Goal: Task Accomplishment & Management: Manage account settings

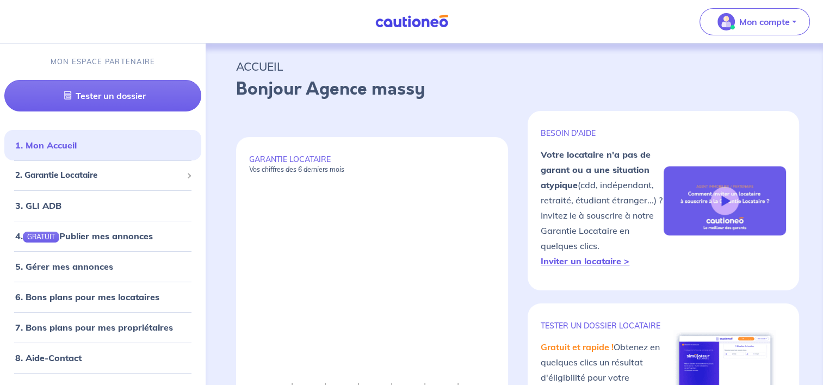
scroll to position [253, 0]
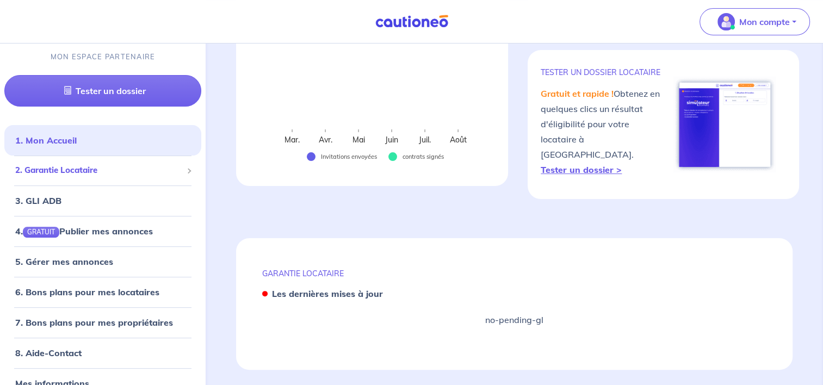
click at [72, 167] on span "2. Garantie Locataire" at bounding box center [98, 170] width 167 height 13
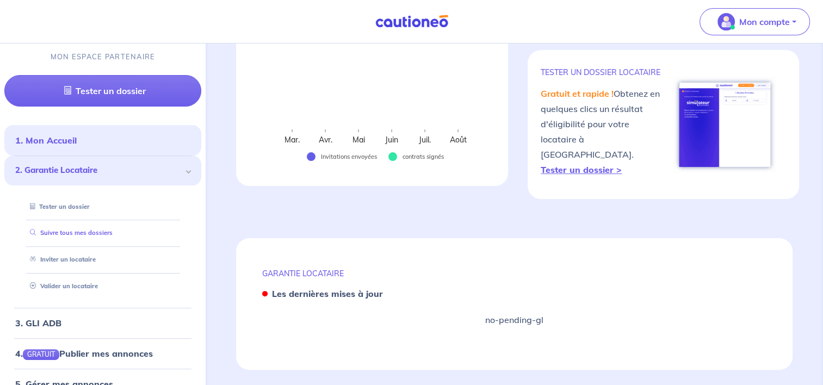
click at [70, 237] on link "Suivre tous mes dossiers" at bounding box center [69, 233] width 87 height 8
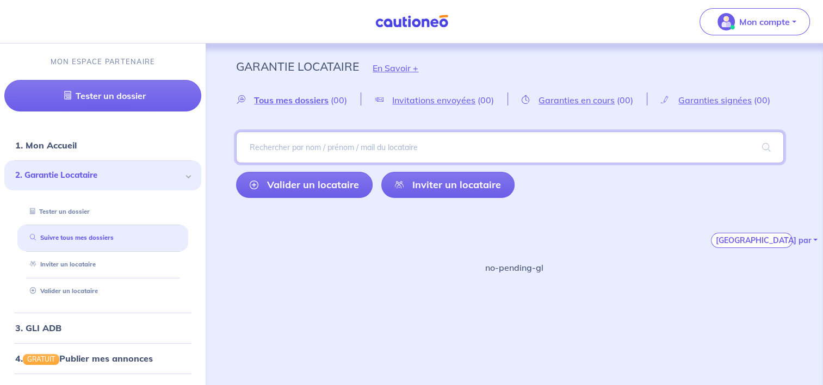
click at [355, 150] on input "search" at bounding box center [510, 148] width 548 height 32
type input "kanga"
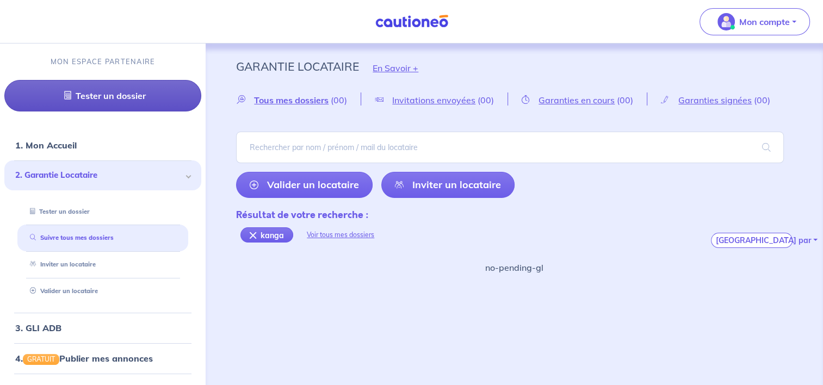
click at [150, 95] on link "Tester un dossier" at bounding box center [102, 96] width 197 height 32
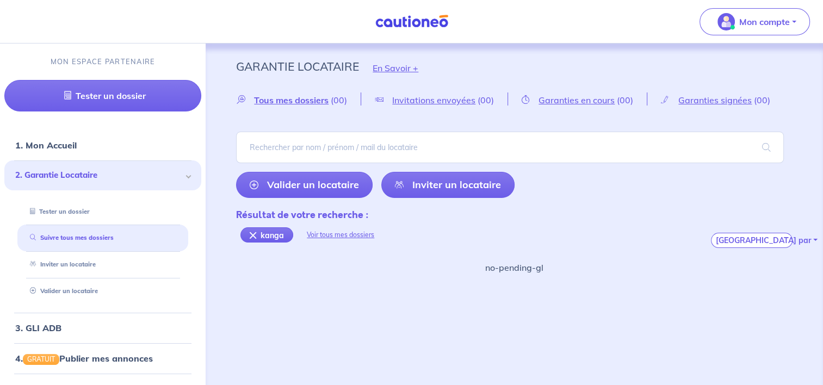
click at [125, 176] on span "2. Garantie Locataire" at bounding box center [98, 175] width 167 height 13
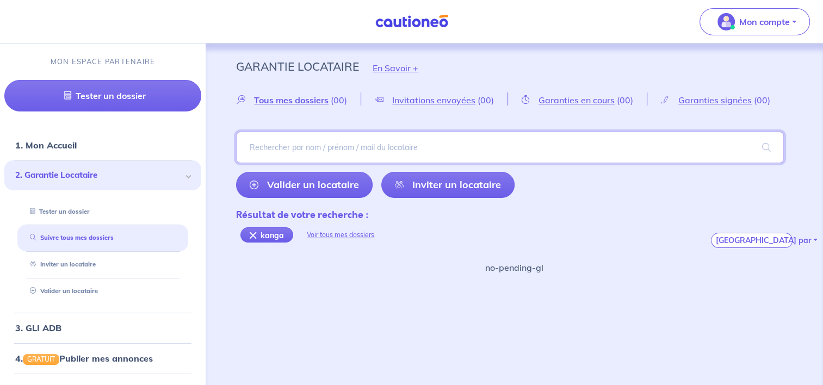
click at [281, 146] on input "search" at bounding box center [510, 148] width 548 height 32
type input "fotso"
type input "[PERSON_NAME]"
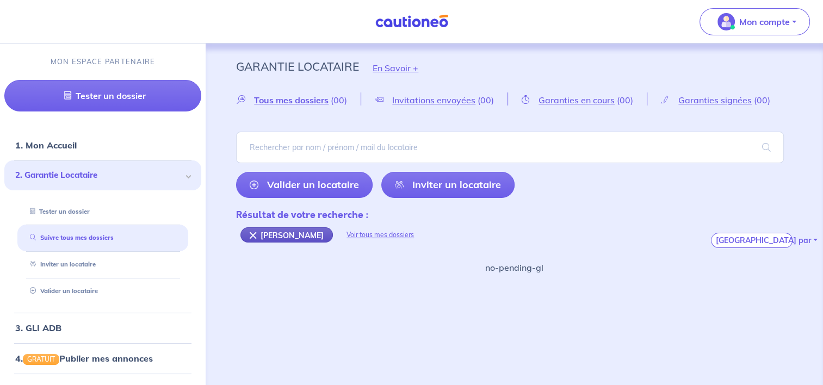
click at [249, 232] on div "[PERSON_NAME]" at bounding box center [286, 234] width 92 height 15
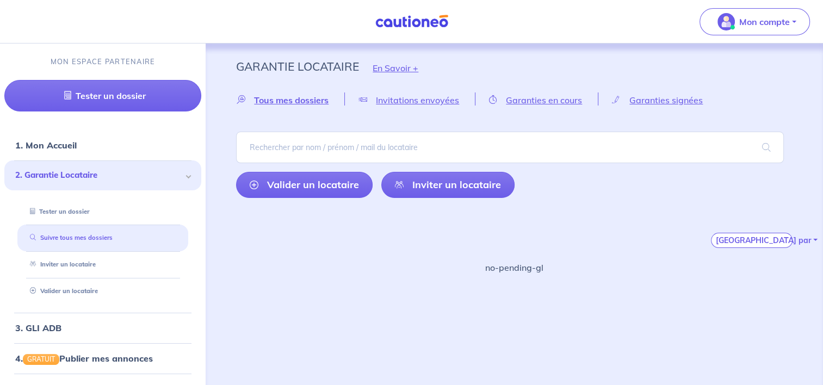
scroll to position [141, 0]
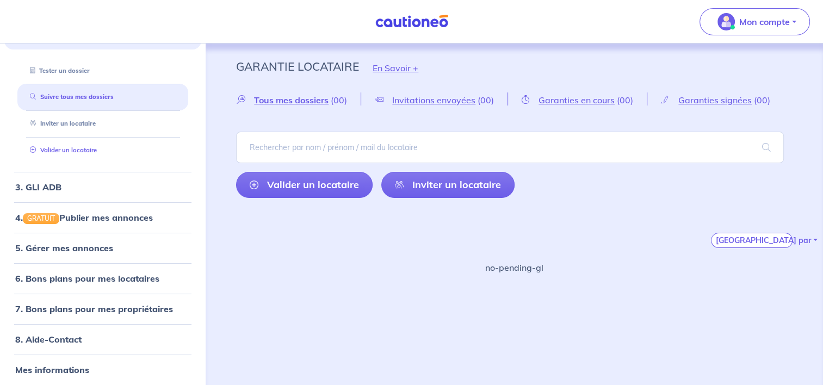
click at [72, 147] on link "Valider un locataire" at bounding box center [61, 150] width 71 height 8
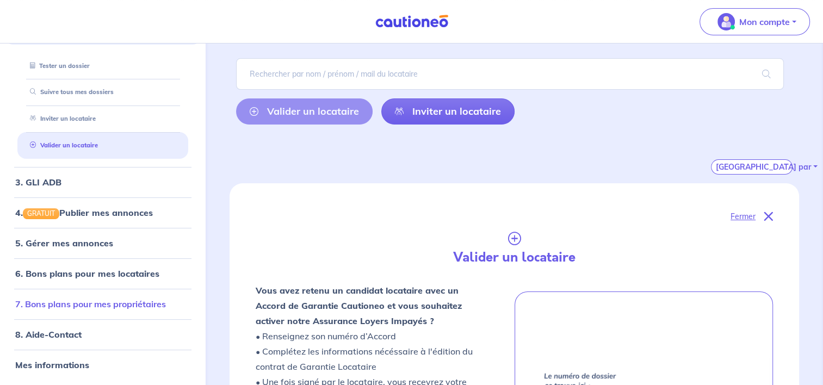
scroll to position [163, 0]
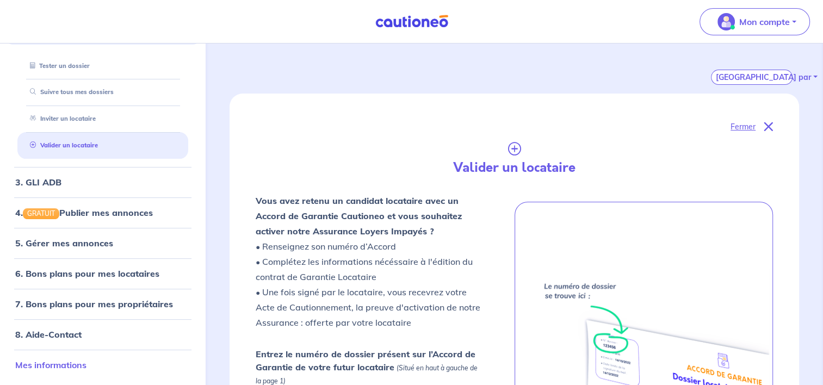
click at [80, 367] on link "Mes informations" at bounding box center [50, 365] width 71 height 11
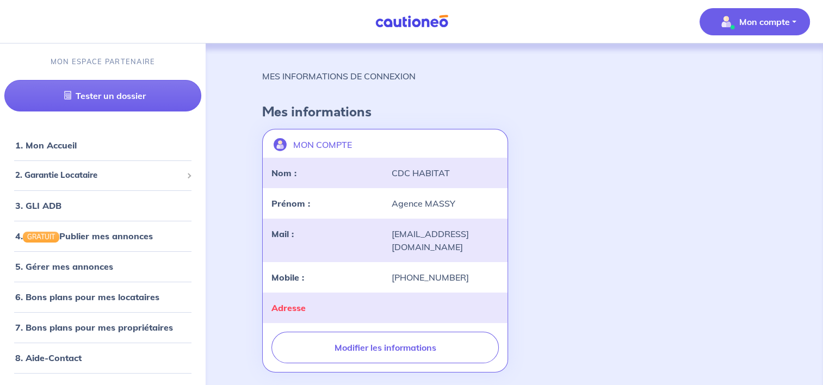
click at [617, 256] on div "MON COMPTE landlord-id BAh7CEkiCGdpZAY6BkVUSSJWZ2lkOi8vY2F1dGlvbmVvLWNvcmUvVXNl…" at bounding box center [514, 251] width 517 height 252
click at [426, 275] on div "[PHONE_NUMBER]" at bounding box center [445, 277] width 120 height 13
click at [631, 278] on div "MON COMPTE landlord-id BAh7CEkiCGdpZAY6BkVUSSJWZ2lkOi8vY2F1dGlvbmVvLWNvcmUvVXNl…" at bounding box center [514, 251] width 517 height 252
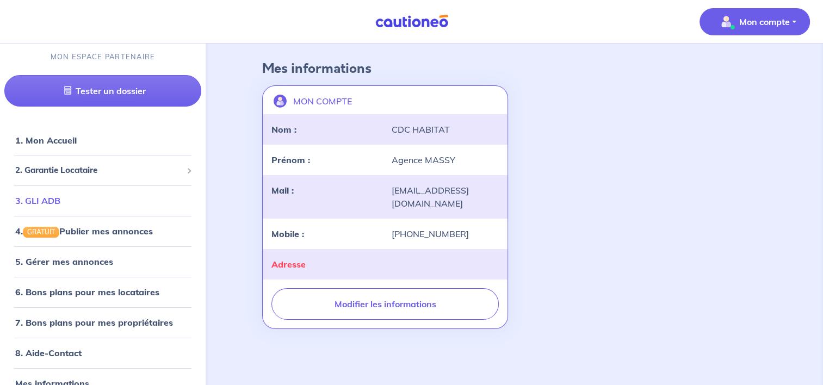
click at [52, 206] on link "3. GLI ADB" at bounding box center [37, 200] width 45 height 11
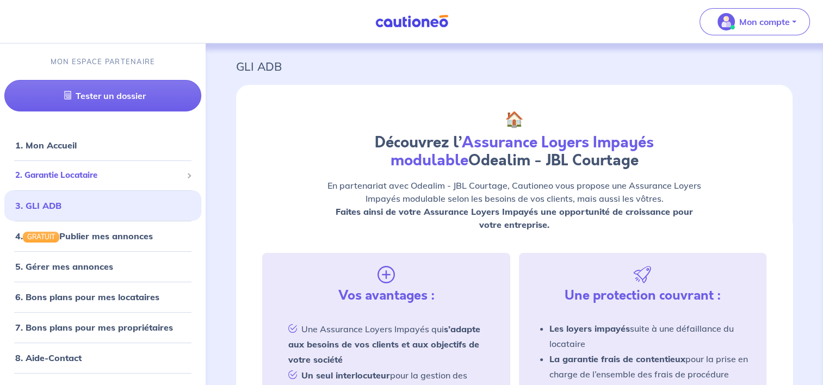
click at [49, 176] on span "2. Garantie Locataire" at bounding box center [98, 175] width 167 height 13
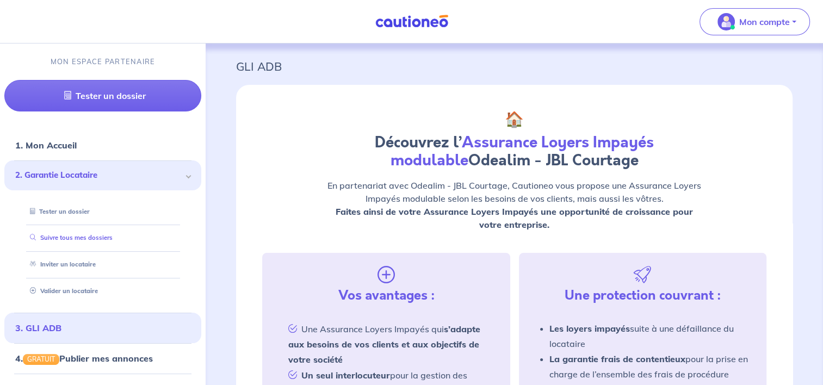
click at [61, 241] on link "Suivre tous mes dossiers" at bounding box center [69, 238] width 87 height 8
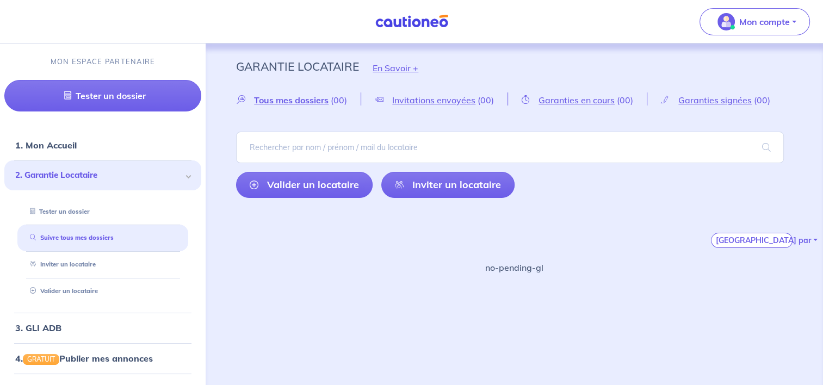
click at [114, 170] on span "2. Garantie Locataire" at bounding box center [98, 175] width 167 height 13
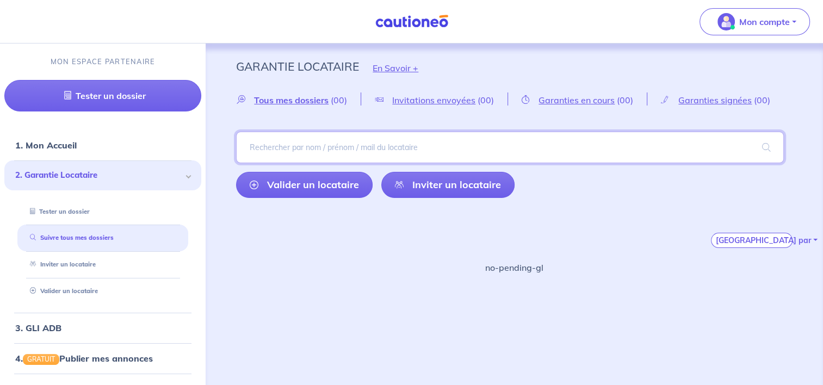
click at [342, 147] on input "search" at bounding box center [510, 148] width 548 height 32
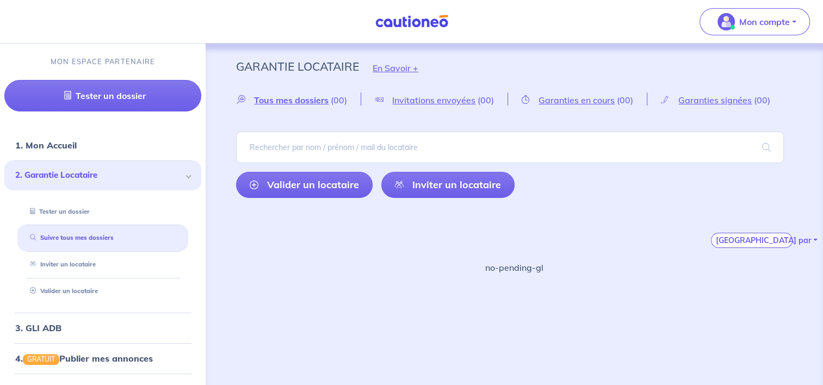
click at [529, 329] on div "Garantie Locataire En Savoir + Tous mes dossiers (00) Invitations envoyées (00)…" at bounding box center [514, 217] width 617 height 346
click at [461, 159] on div "Valider un locataire Inviter un locataire" at bounding box center [514, 165] width 556 height 66
click at [190, 287] on ul "Tester un dossier Suivre tous mes dossiers Inviter un locataire [PERSON_NAME] u…" at bounding box center [102, 251] width 197 height 122
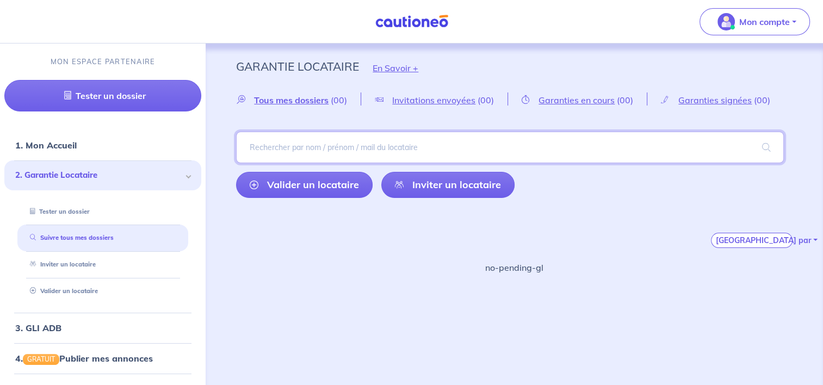
click at [361, 144] on input "search" at bounding box center [510, 148] width 548 height 32
type input "matmat"
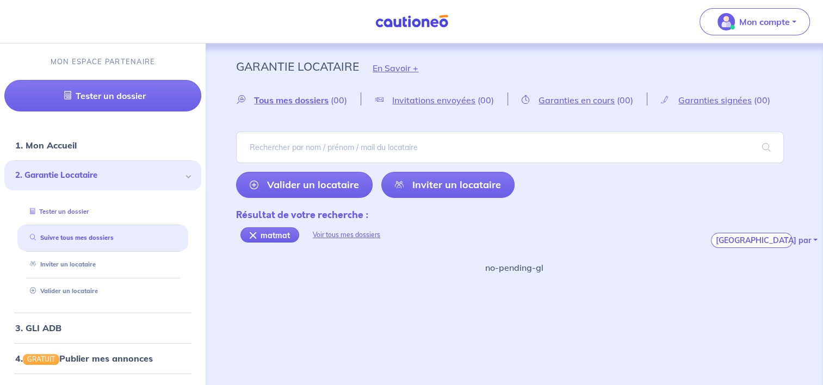
click at [89, 208] on link "Tester un dossier" at bounding box center [57, 212] width 63 height 8
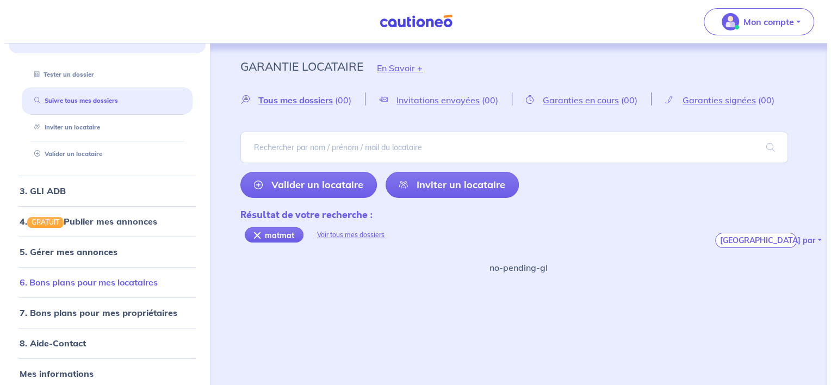
scroll to position [141, 0]
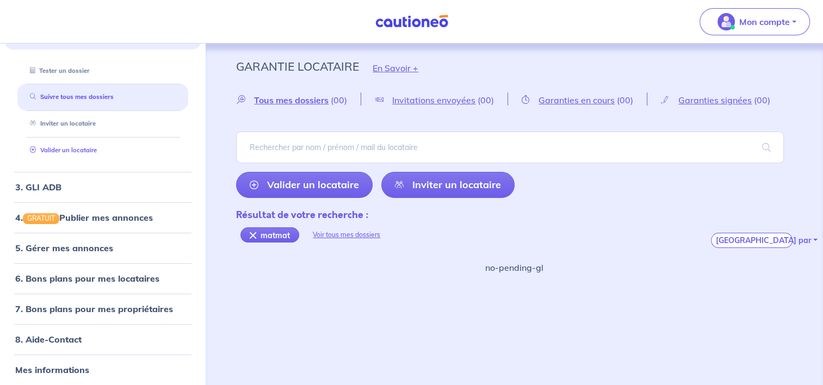
click at [69, 148] on link "Valider un locataire" at bounding box center [61, 150] width 71 height 8
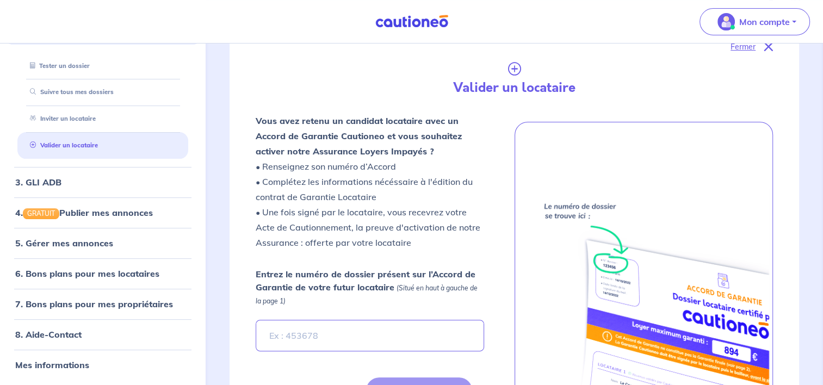
scroll to position [346, 0]
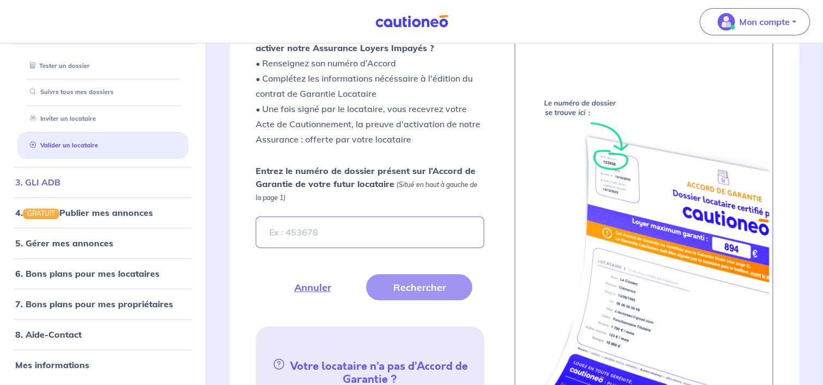
click at [54, 185] on link "3. GLI ADB" at bounding box center [37, 182] width 45 height 11
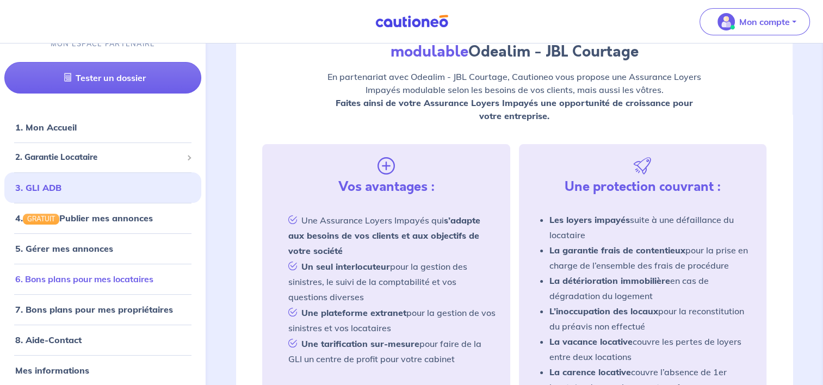
scroll to position [18, 0]
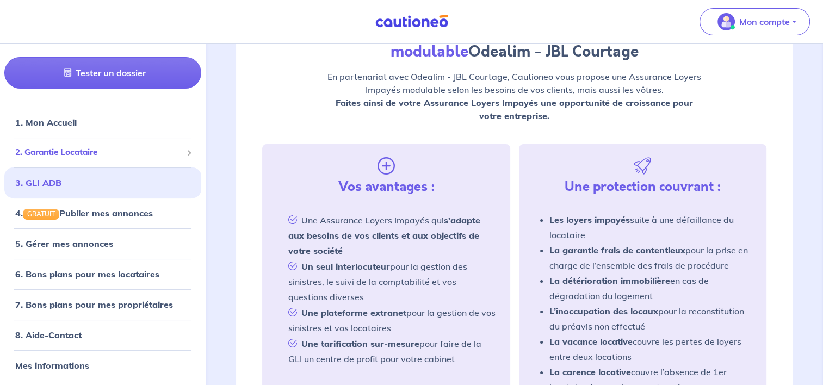
click at [109, 165] on li "2. Garantie Locataire Tester un dossier Suivre tous mes dossiers Inviter un loc…" at bounding box center [102, 153] width 197 height 30
click at [81, 141] on li "2. Garantie Locataire Tester un dossier Suivre tous mes dossiers Inviter un loc…" at bounding box center [102, 153] width 197 height 30
click at [74, 146] on span "2. Garantie Locataire" at bounding box center [98, 152] width 167 height 13
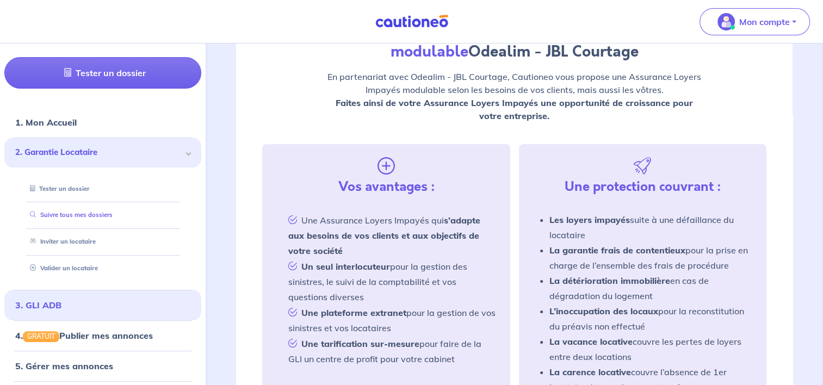
click at [84, 214] on link "Suivre tous mes dossiers" at bounding box center [69, 215] width 87 height 8
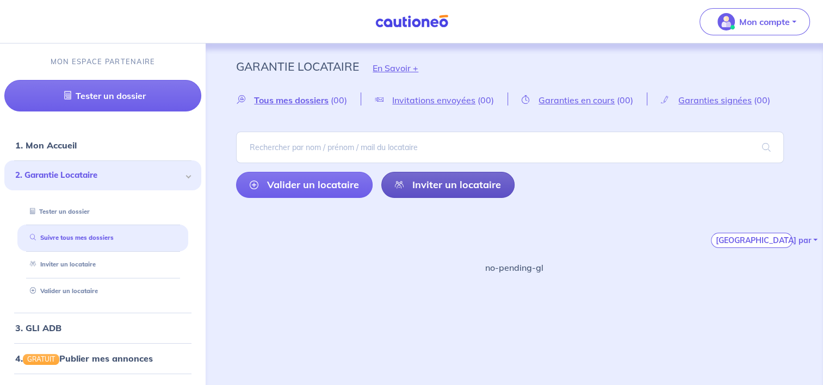
click at [441, 184] on link "Inviter un locataire" at bounding box center [447, 185] width 133 height 26
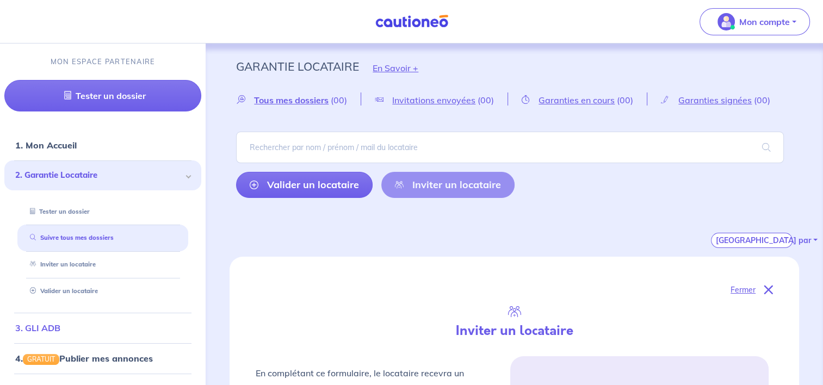
click at [57, 324] on link "3. GLI ADB" at bounding box center [37, 328] width 45 height 11
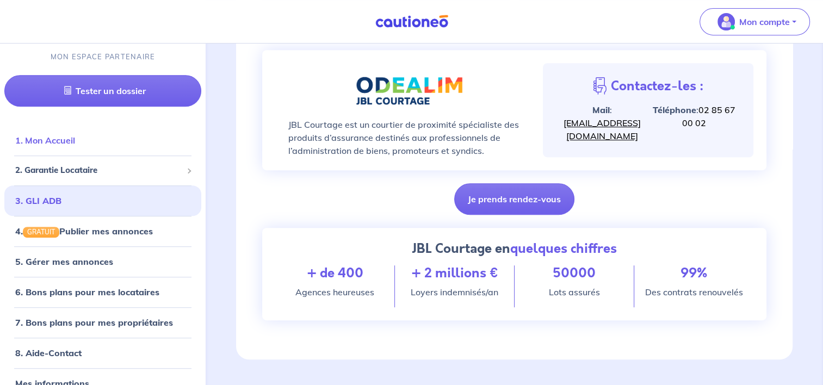
click at [64, 141] on link "1. Mon Accueil" at bounding box center [45, 140] width 60 height 11
